Goal: Navigation & Orientation: Find specific page/section

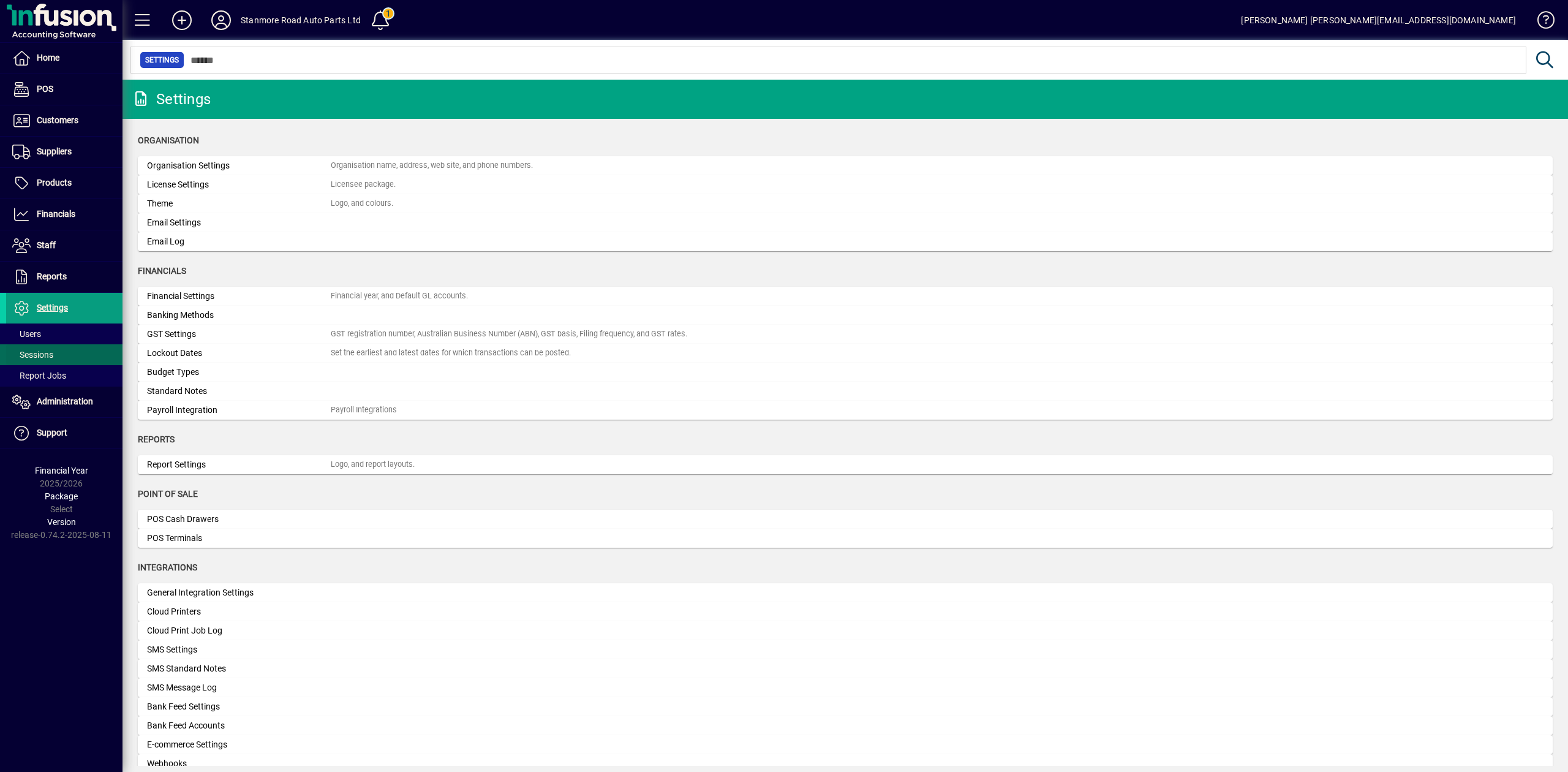
click at [42, 358] on span "Sessions" at bounding box center [33, 354] width 41 height 10
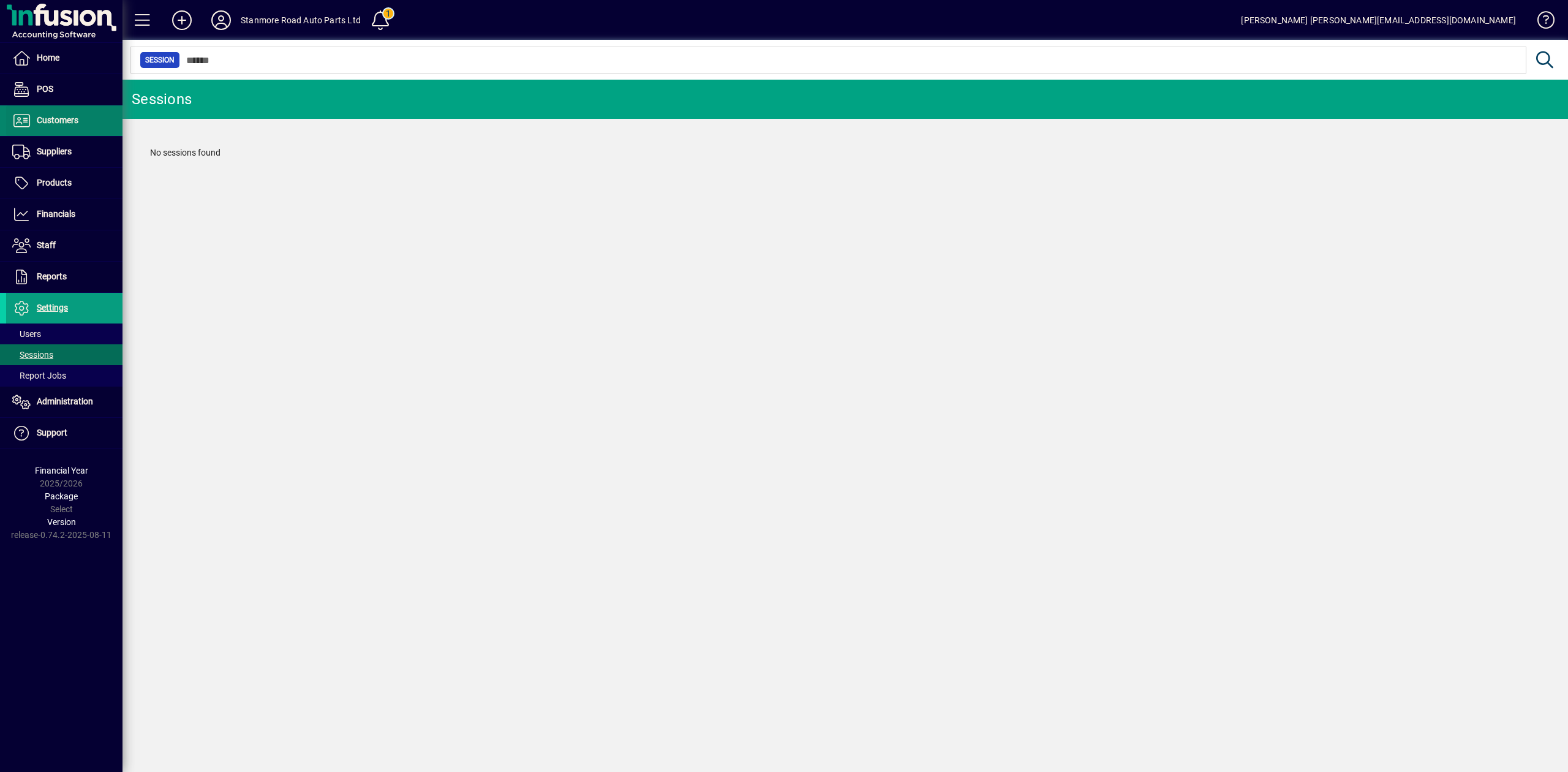
click at [53, 116] on span "Customers" at bounding box center [57, 119] width 42 height 10
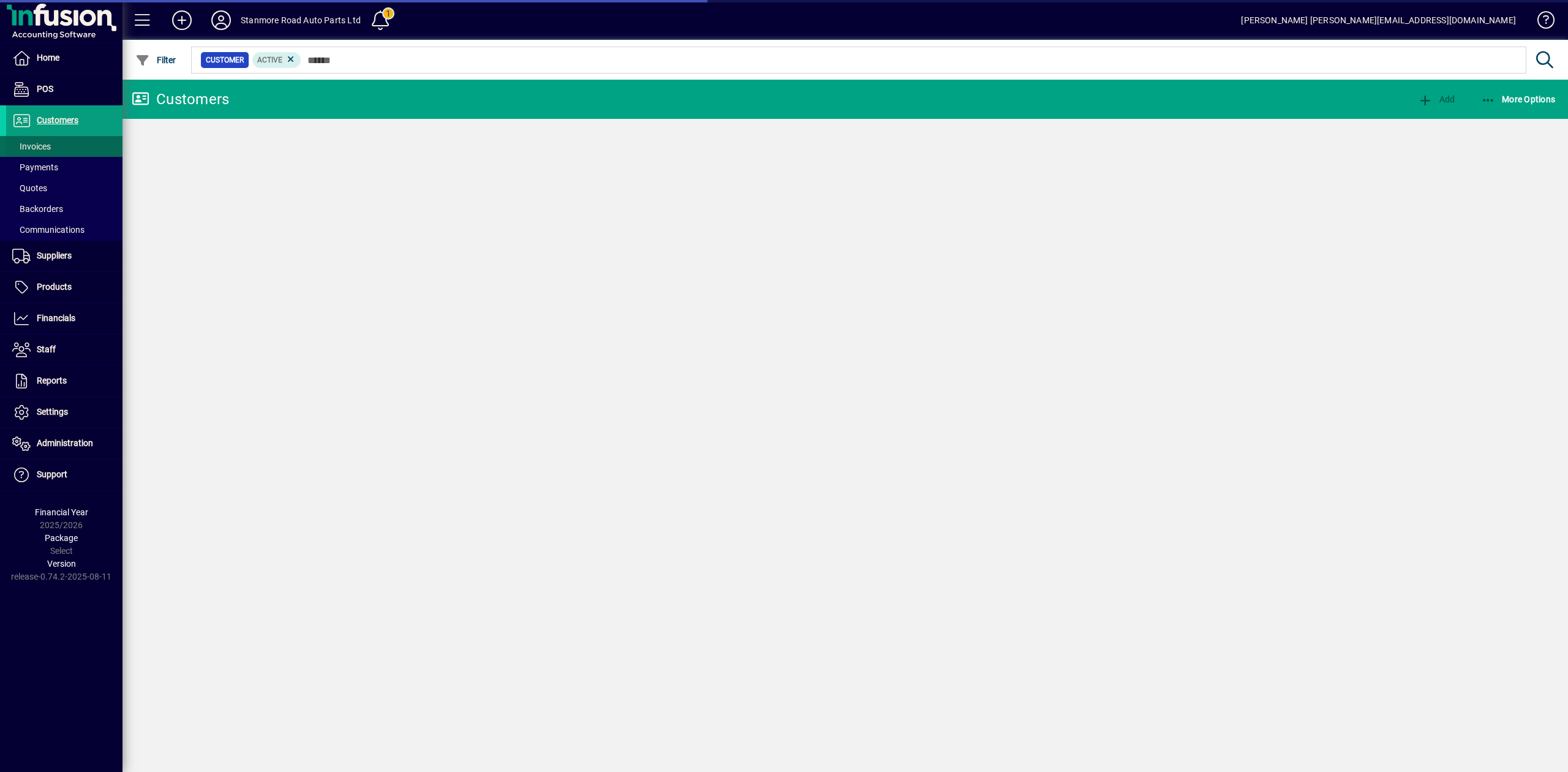
click at [46, 144] on span "Invoices" at bounding box center [32, 146] width 38 height 10
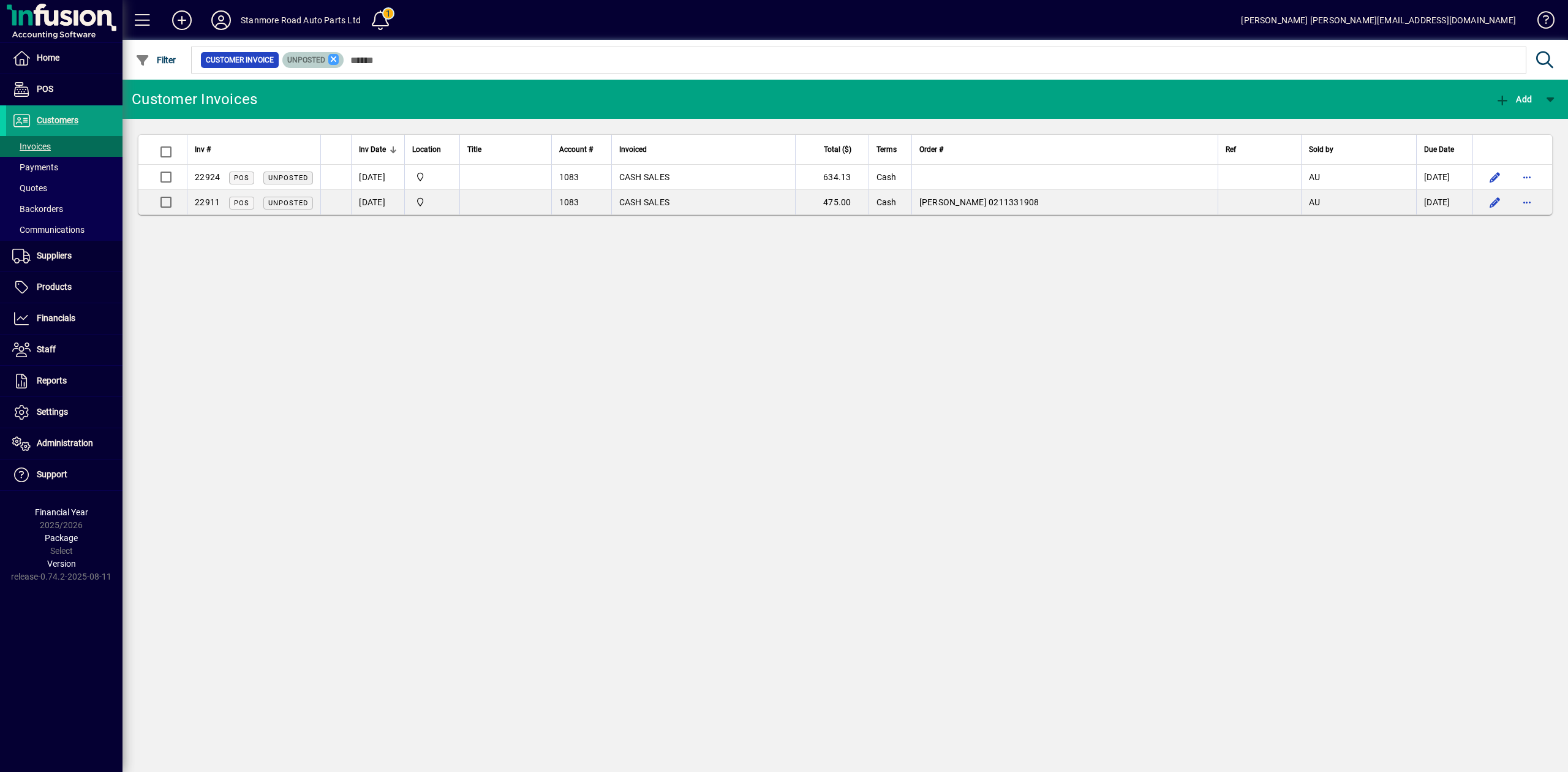
click at [330, 57] on icon at bounding box center [333, 59] width 11 height 11
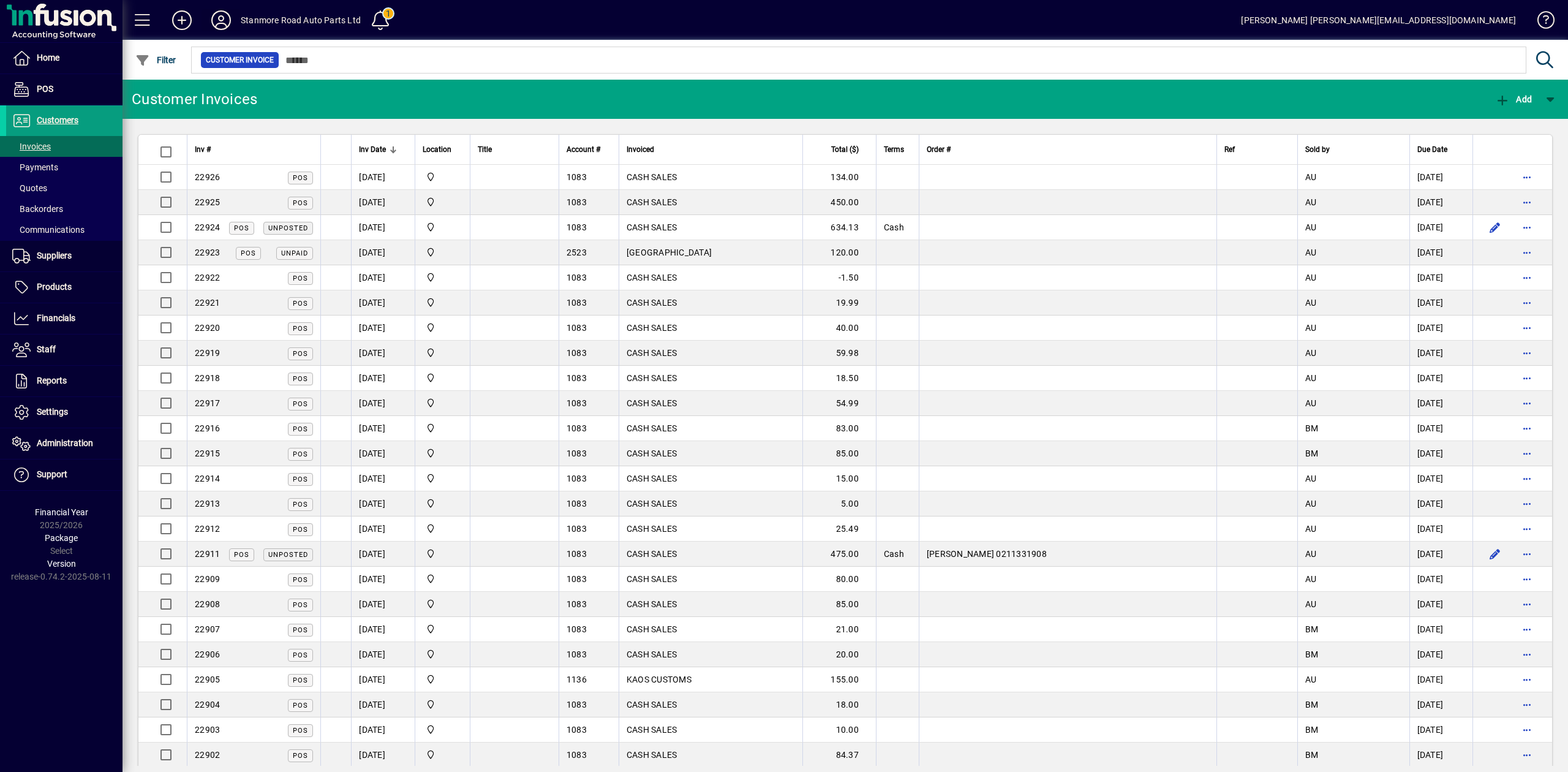
click at [218, 18] on icon at bounding box center [221, 20] width 24 height 20
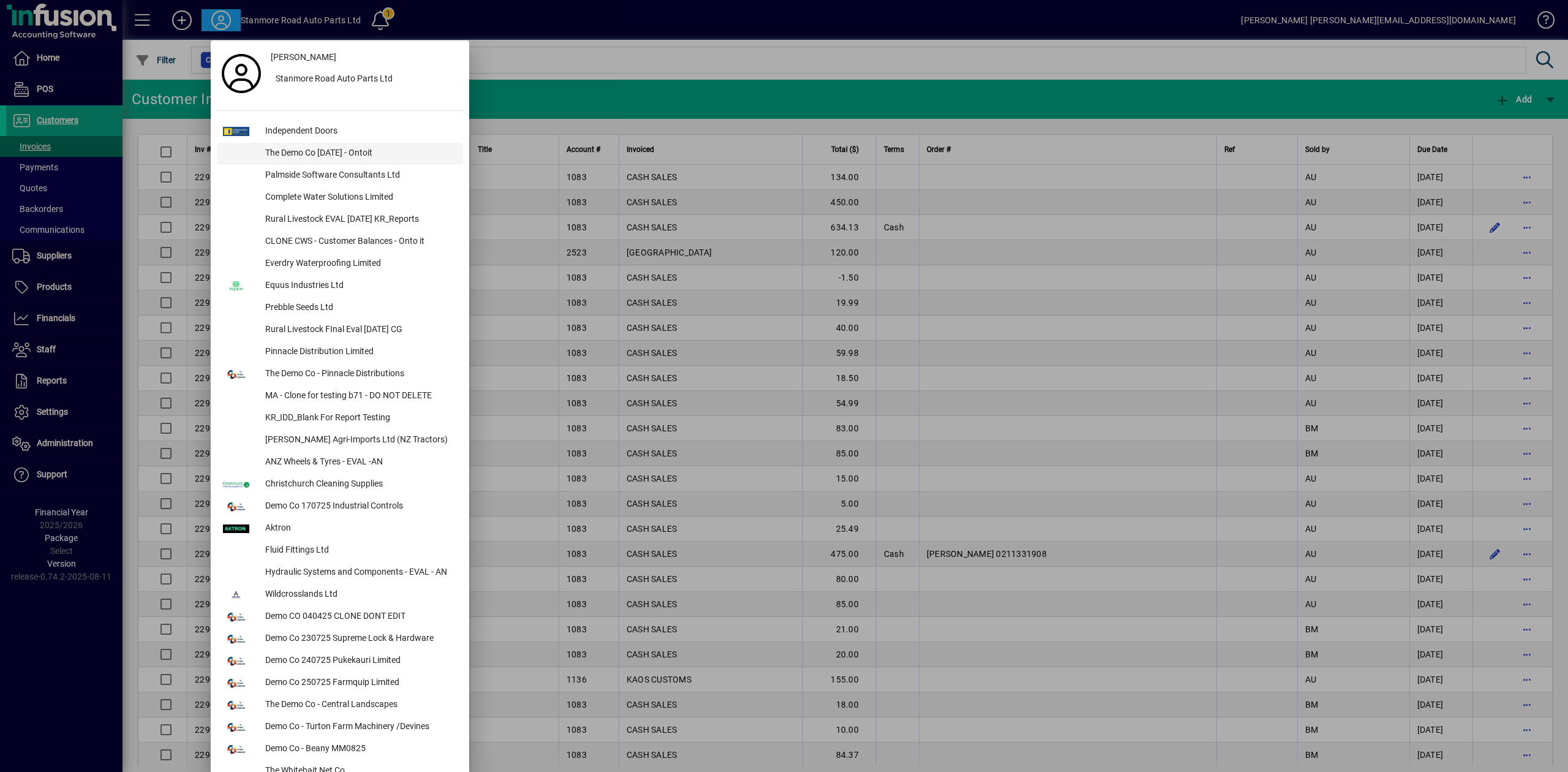
click at [342, 155] on div "The Demo Co [DATE] - Ontoit" at bounding box center [359, 154] width 208 height 22
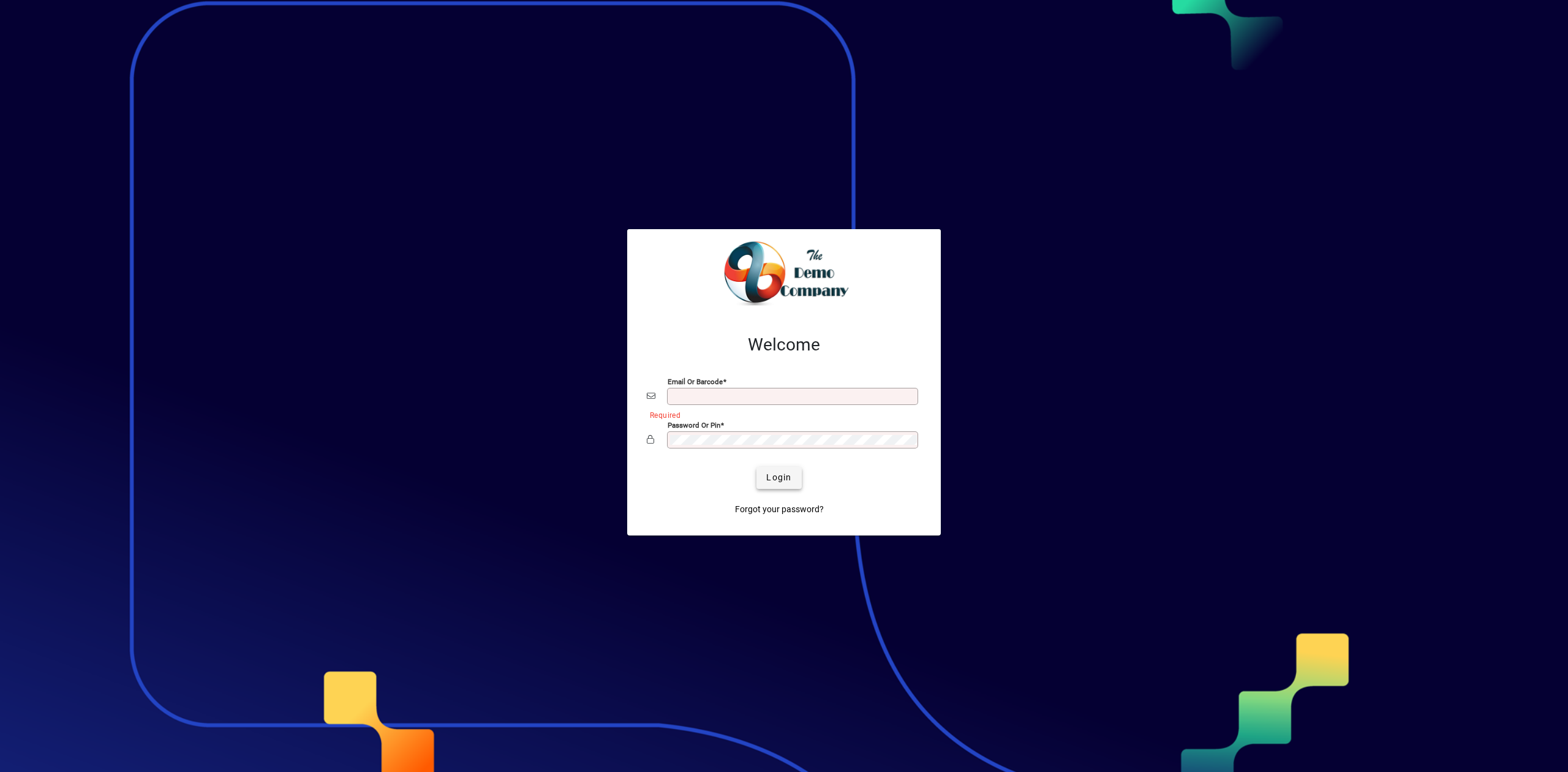
type input "**********"
click at [785, 484] on span "Login" at bounding box center [779, 477] width 25 height 13
